Goal: Task Accomplishment & Management: Use online tool/utility

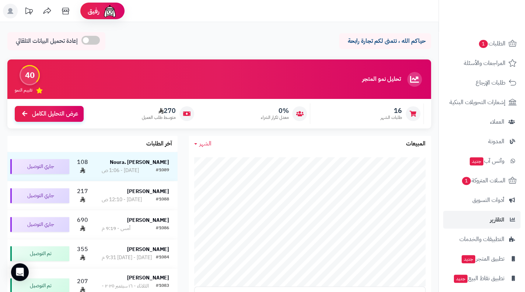
scroll to position [65, 0]
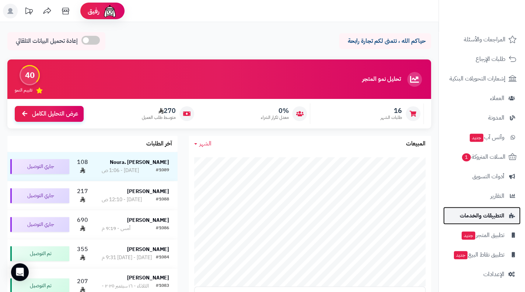
click at [488, 217] on span "التطبيقات والخدمات" at bounding box center [482, 215] width 45 height 10
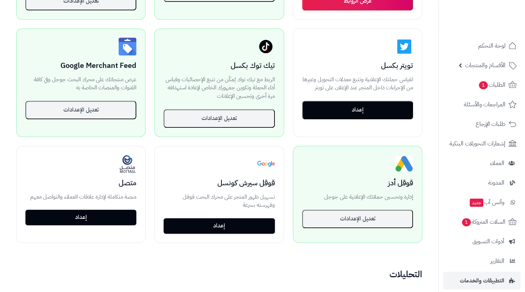
scroll to position [246, 0]
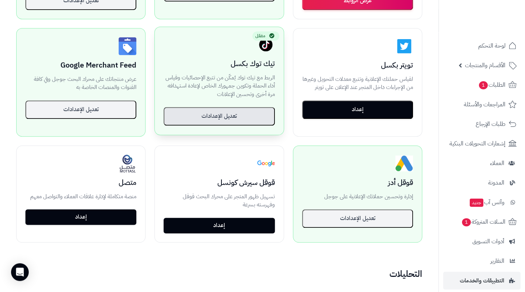
click at [236, 111] on button "تعديل الإعدادات" at bounding box center [219, 116] width 111 height 18
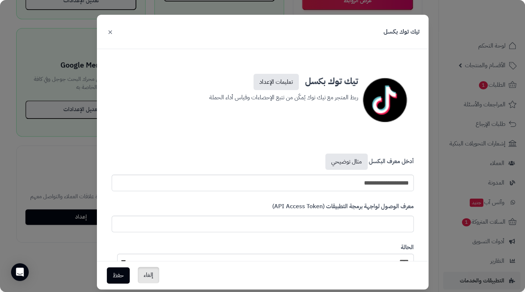
scroll to position [29, 0]
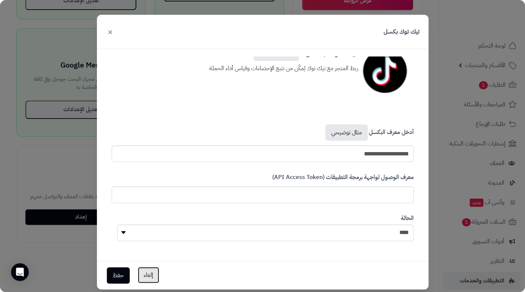
click at [150, 278] on button "إلغاء" at bounding box center [148, 275] width 21 height 16
